Goal: Task Accomplishment & Management: Use online tool/utility

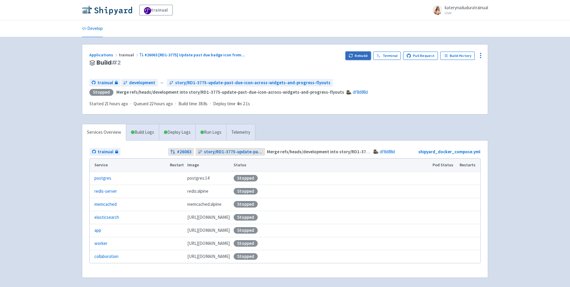
click at [358, 54] on button "Rebuild" at bounding box center [359, 56] width 26 height 8
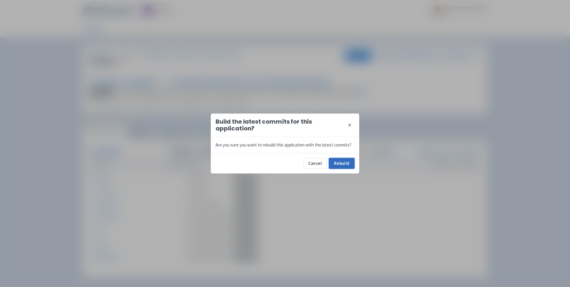
click at [342, 165] on button "Rebuild" at bounding box center [342, 163] width 26 height 11
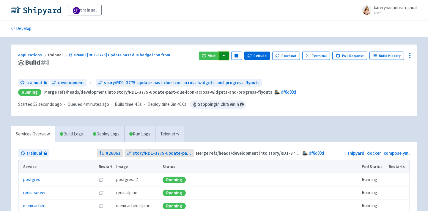
click at [229, 56] on button "button" at bounding box center [224, 56] width 10 height 8
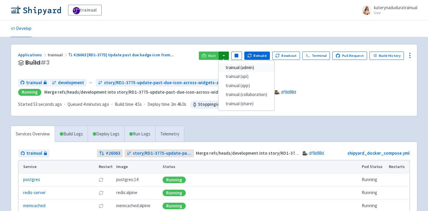
click at [252, 69] on link "trainual (admin)" at bounding box center [246, 67] width 56 height 9
